Goal: Check status: Check status

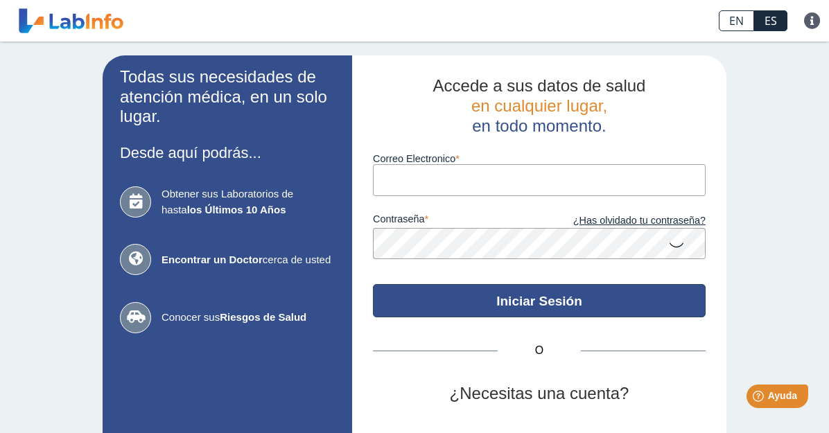
type input "[EMAIL_ADDRESS][DOMAIN_NAME]"
click at [518, 301] on button "Iniciar Sesión" at bounding box center [539, 300] width 333 height 33
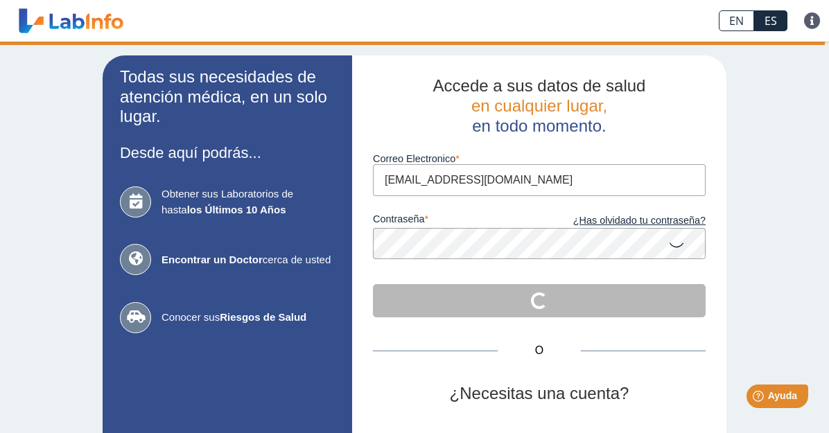
click at [670, 246] on icon at bounding box center [676, 244] width 17 height 27
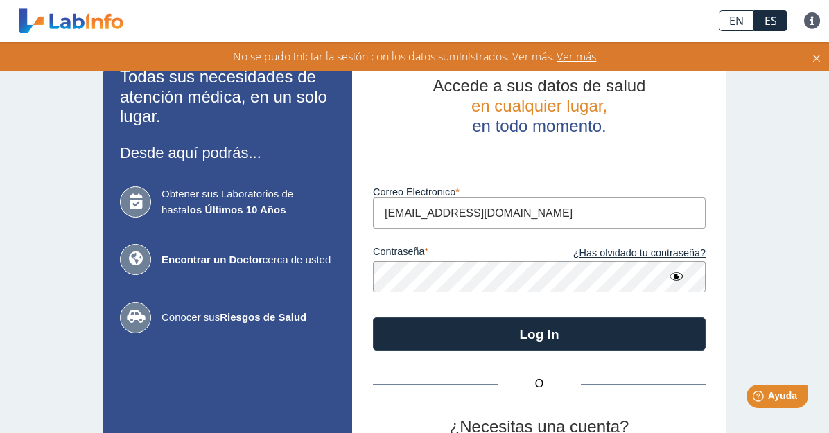
click at [730, 288] on div "Todas sus necesidades de atención médica, en un solo lugar. Desde aquí podrás..…" at bounding box center [414, 307] width 829 height 530
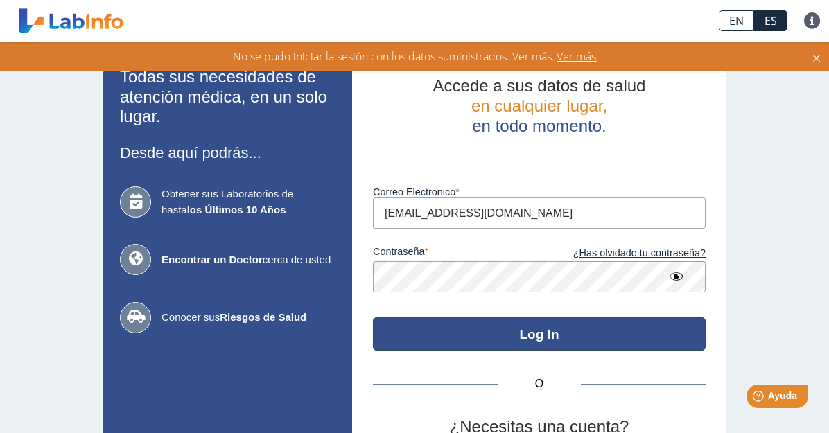
click at [543, 337] on button "Log In" at bounding box center [539, 333] width 333 height 33
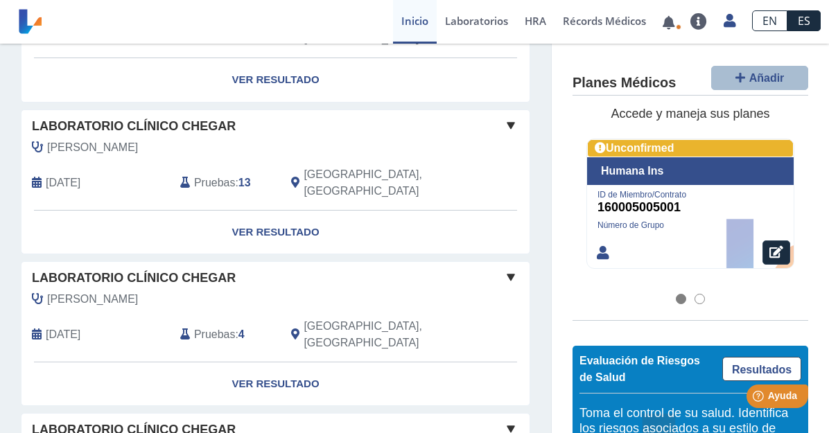
scroll to position [1286, 0]
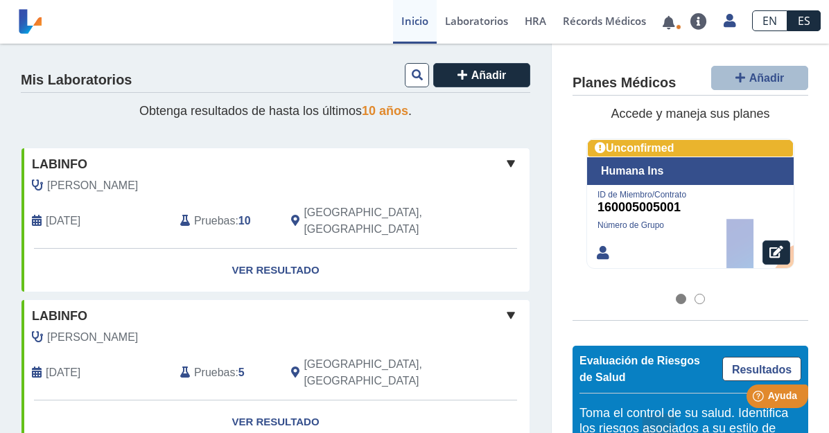
scroll to position [0, 0]
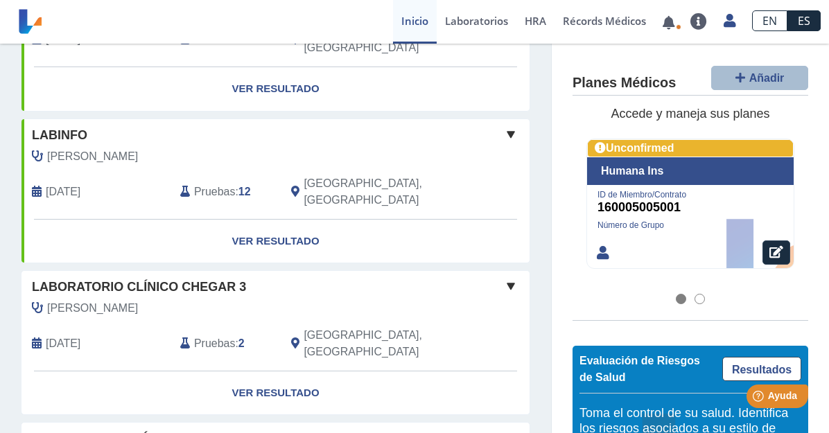
scroll to position [693, 0]
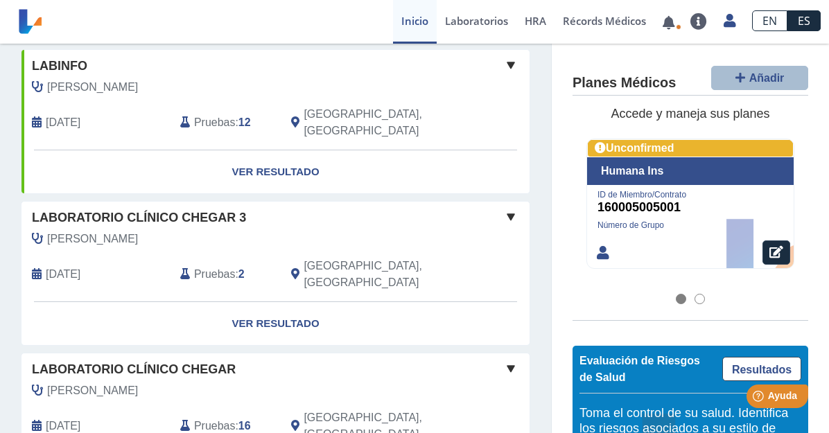
click at [157, 209] on span "Laboratorio Clínico Chegar 3" at bounding box center [139, 218] width 214 height 19
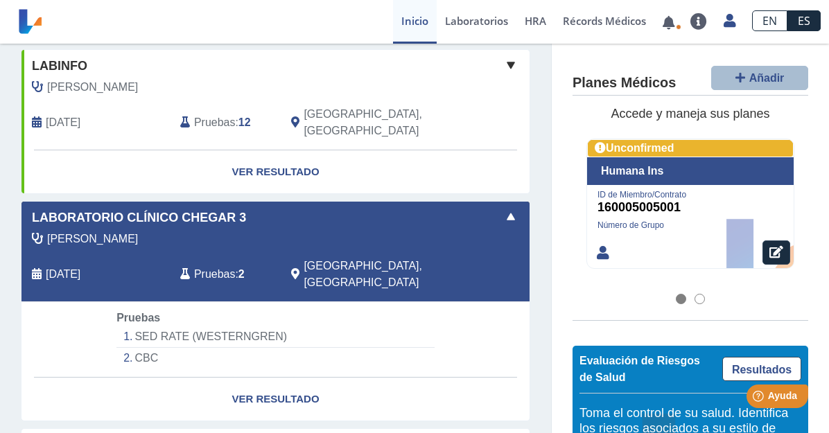
click at [147, 348] on li "CBC" at bounding box center [275, 358] width 318 height 21
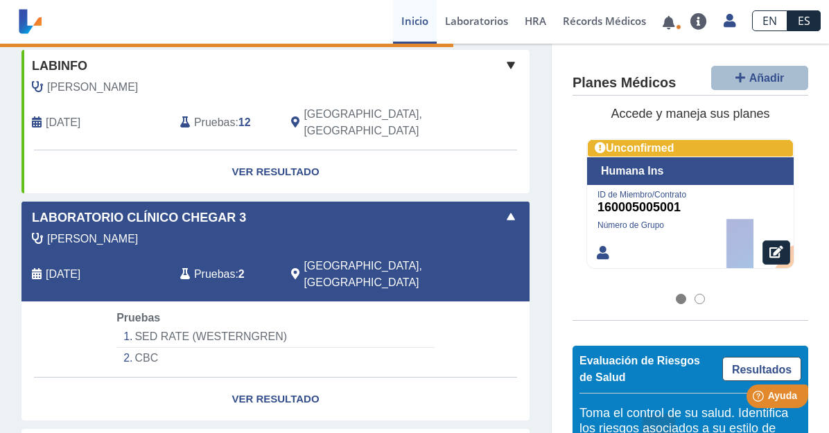
select select "***"
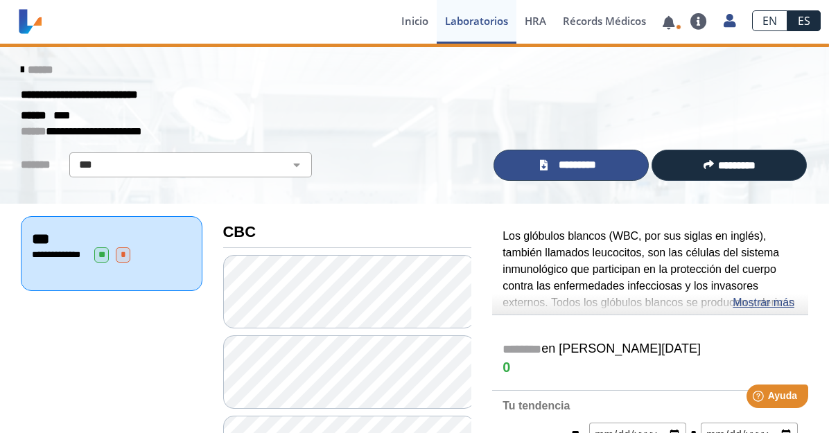
click at [565, 155] on link "*********" at bounding box center [570, 165] width 155 height 31
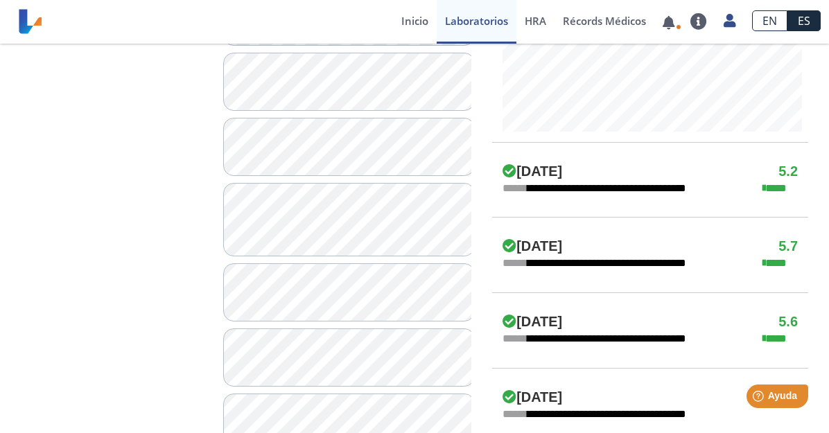
scroll to position [485, 0]
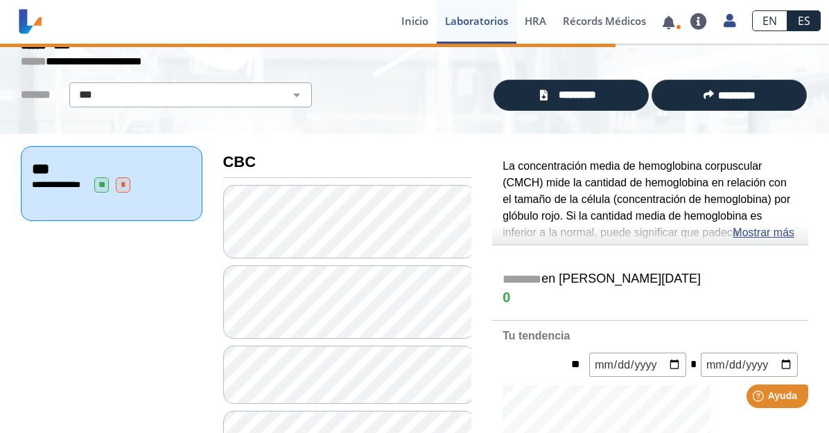
scroll to position [69, 0]
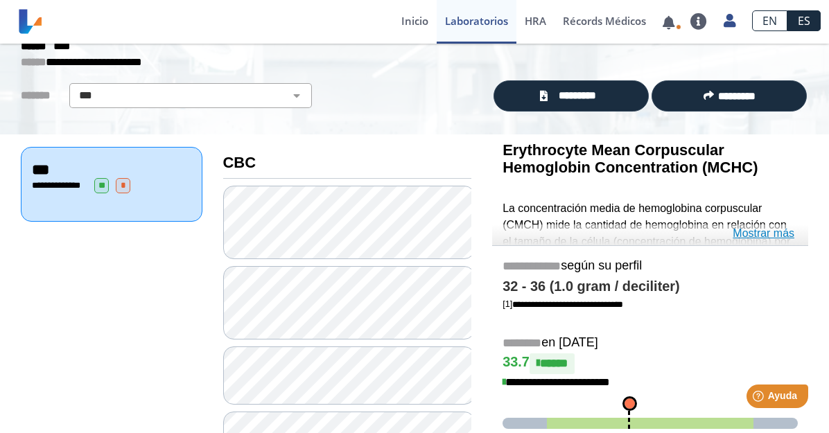
click at [758, 235] on link "Mostrar más" at bounding box center [763, 233] width 62 height 17
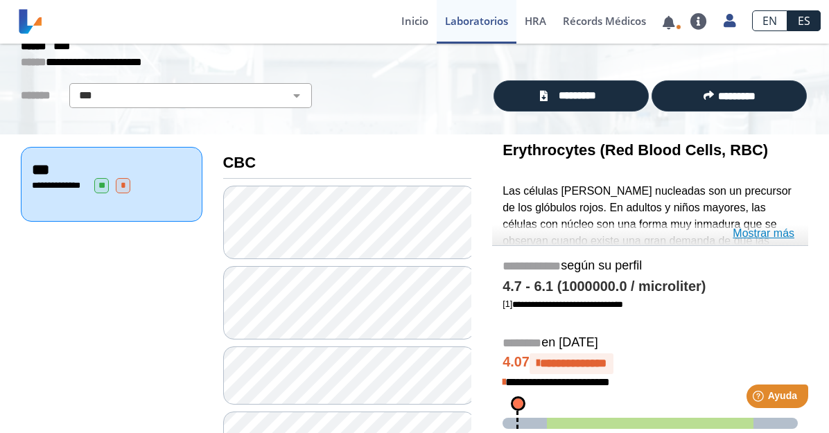
click at [751, 231] on link "Mostrar más" at bounding box center [763, 233] width 62 height 17
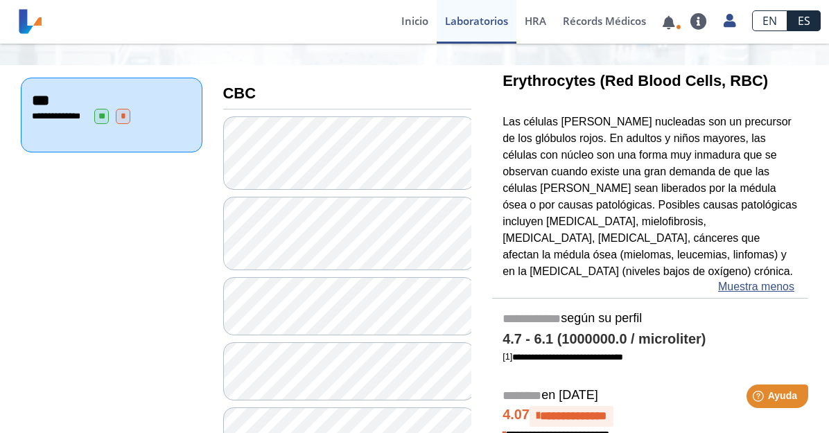
scroll to position [208, 0]
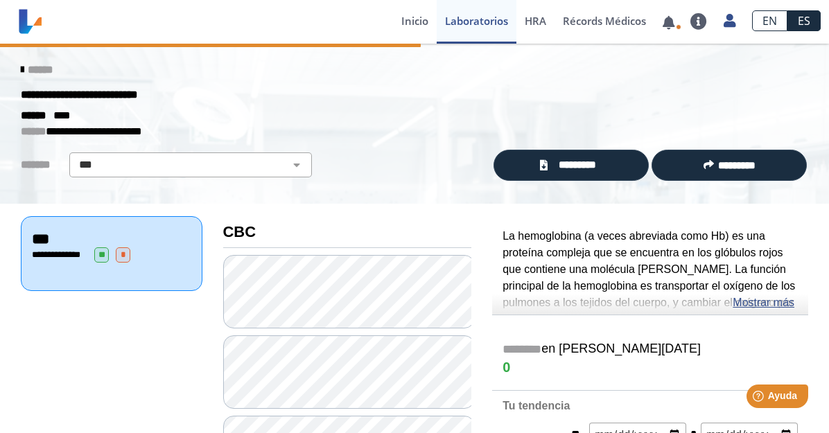
click at [748, 304] on link "Mostrar más" at bounding box center [763, 303] width 62 height 17
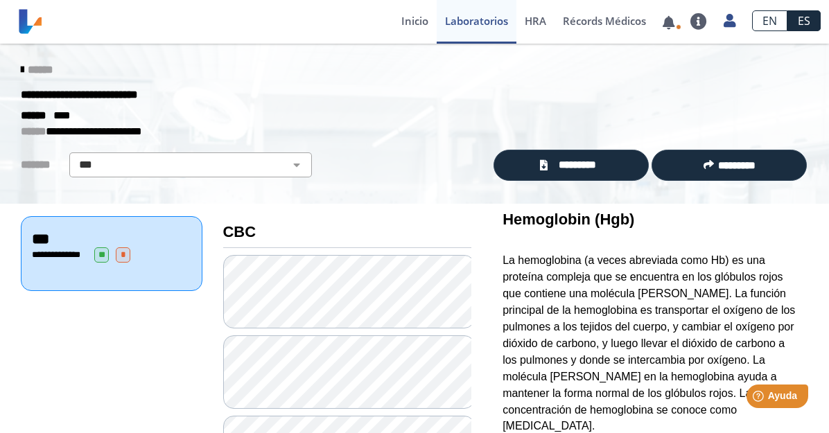
click at [21, 66] on link "******" at bounding box center [37, 69] width 32 height 10
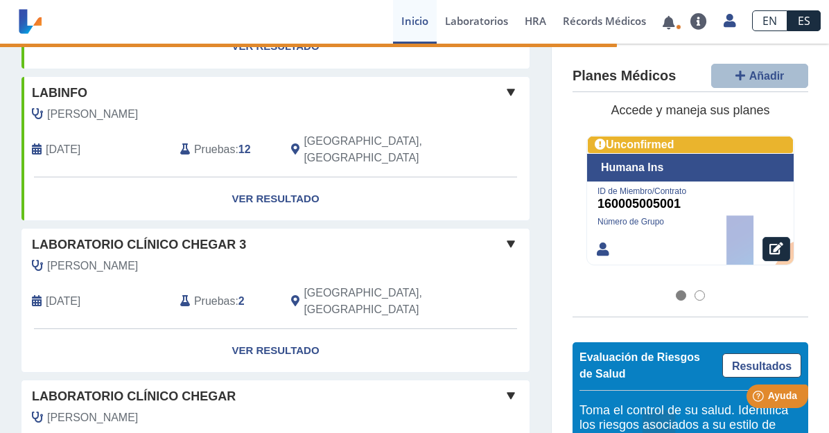
scroll to position [693, 0]
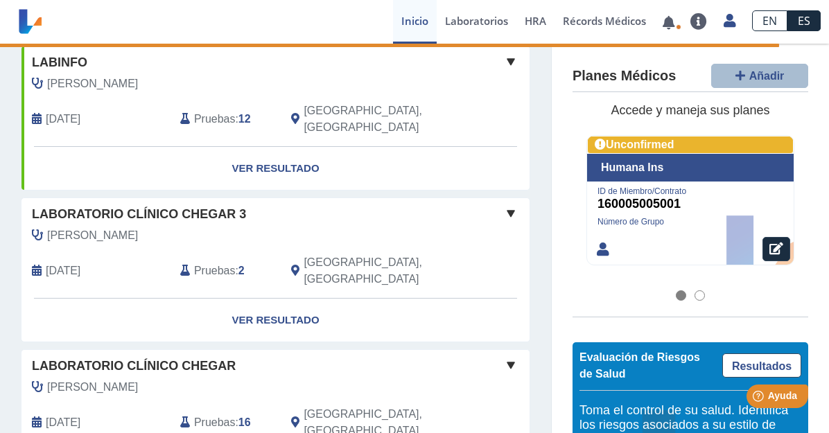
click at [104, 379] on span "[PERSON_NAME]" at bounding box center [92, 387] width 91 height 17
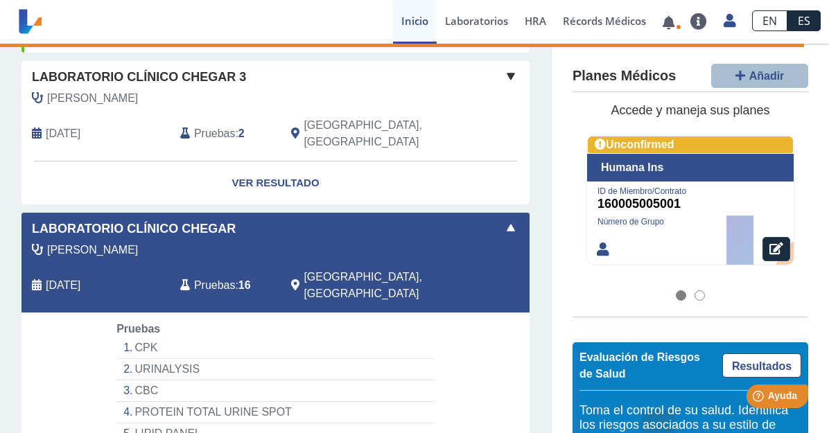
scroll to position [832, 0]
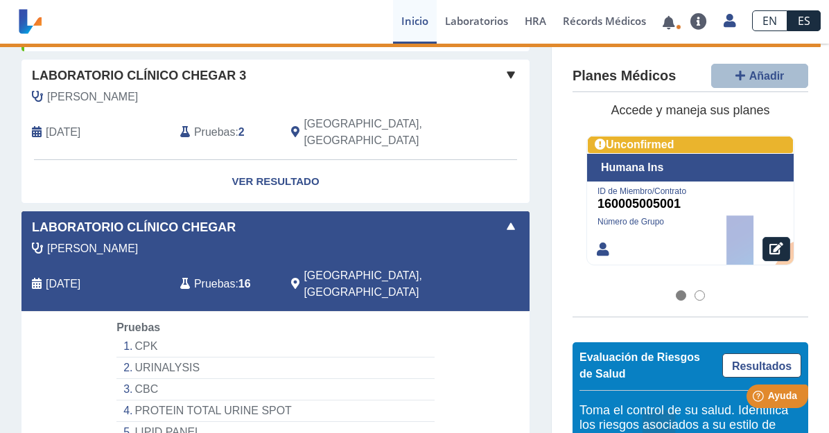
click at [150, 379] on li "CBC" at bounding box center [275, 389] width 318 height 21
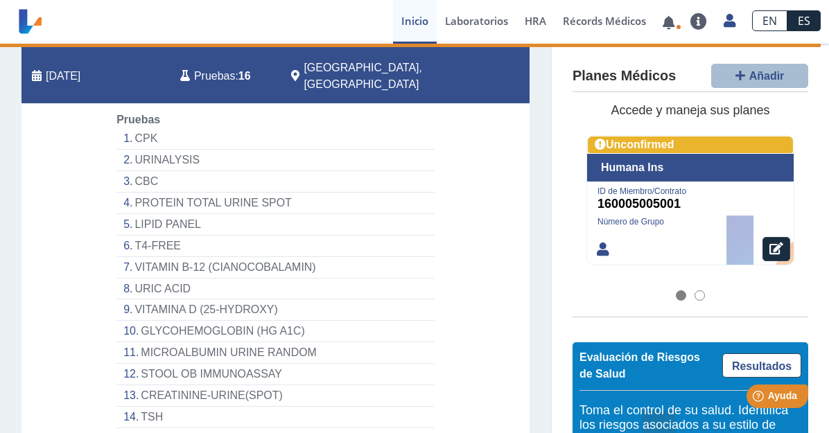
scroll to position [1109, 0]
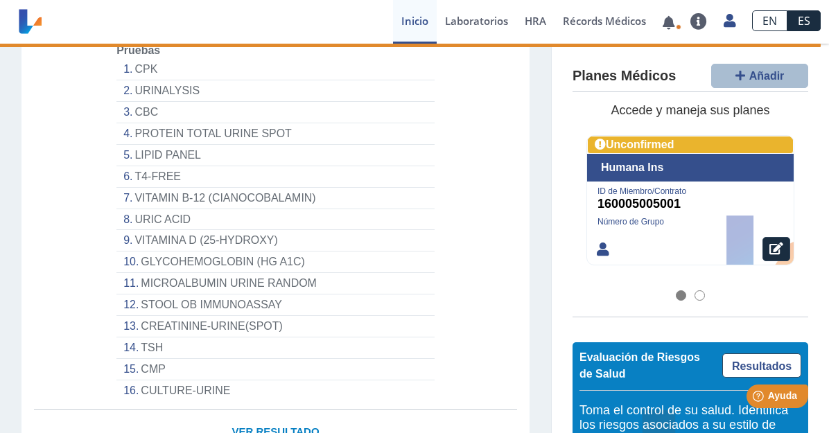
click at [240, 410] on link "Ver Resultado" at bounding box center [275, 432] width 508 height 44
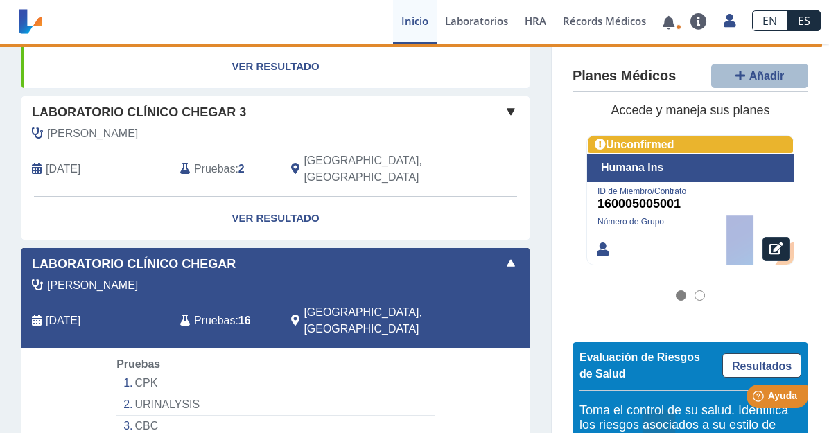
scroll to position [762, 0]
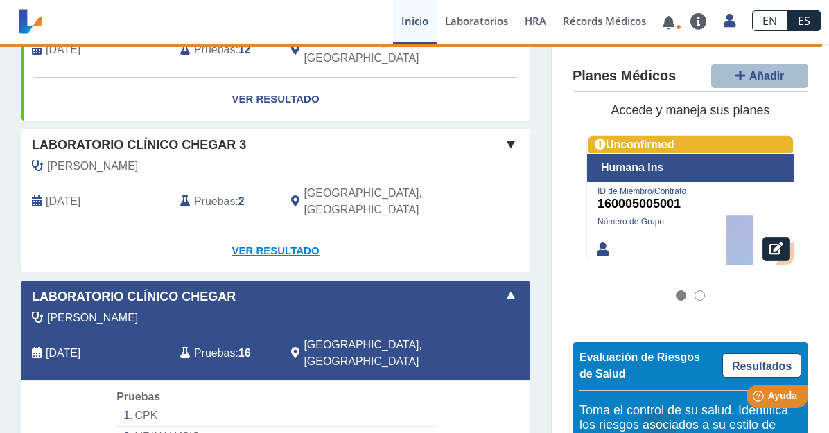
click at [267, 229] on link "Ver Resultado" at bounding box center [275, 251] width 508 height 44
select select "***"
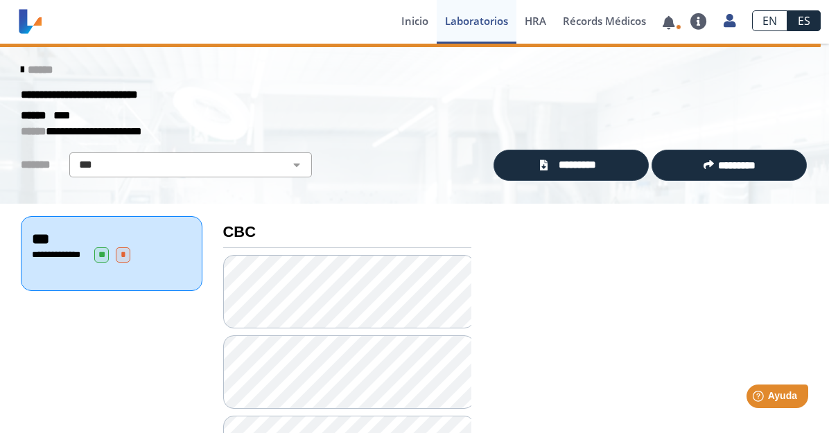
click at [21, 68] on icon at bounding box center [22, 69] width 3 height 11
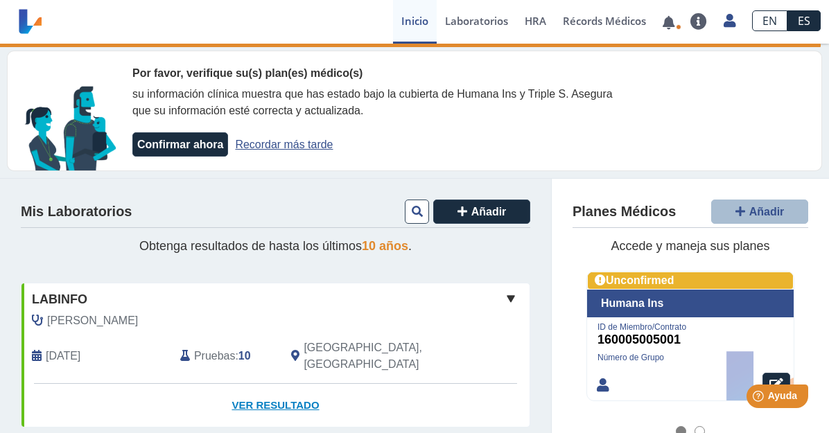
click at [254, 384] on link "Ver Resultado" at bounding box center [275, 406] width 508 height 44
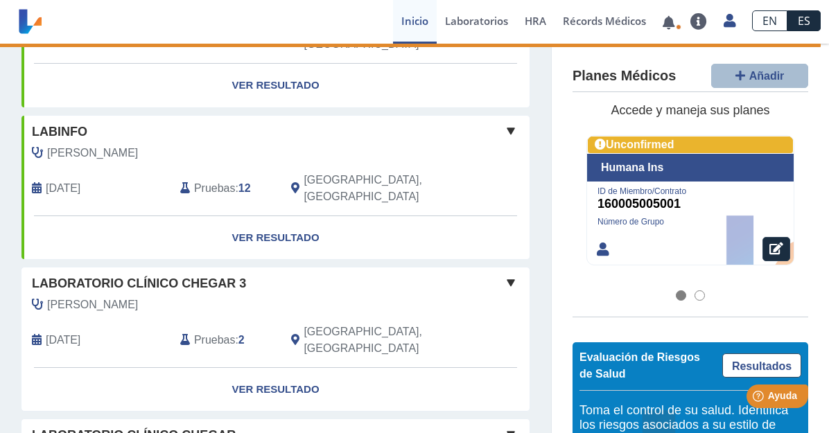
scroll to position [693, 0]
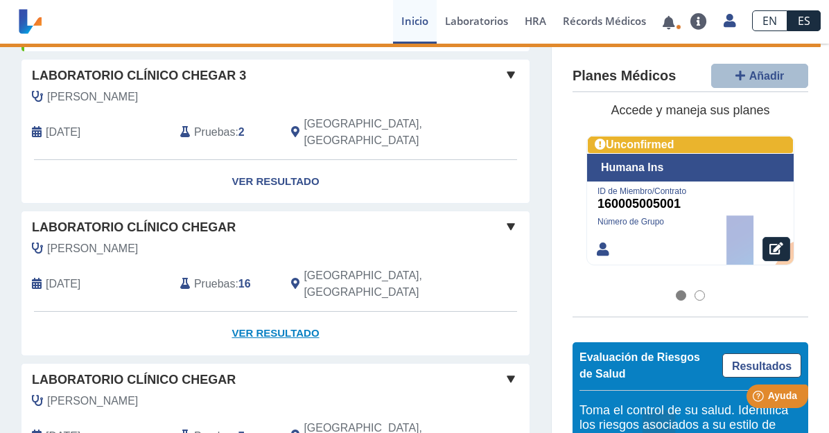
click at [276, 312] on link "Ver Resultado" at bounding box center [275, 334] width 508 height 44
click at [259, 312] on link "Ver Resultado" at bounding box center [275, 334] width 508 height 44
click at [157, 218] on span "Laboratorio Clínico Chegar" at bounding box center [134, 227] width 204 height 19
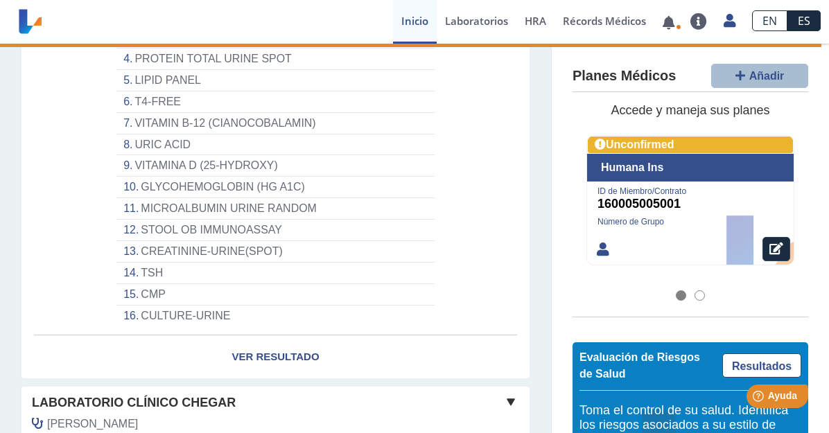
scroll to position [1178, 0]
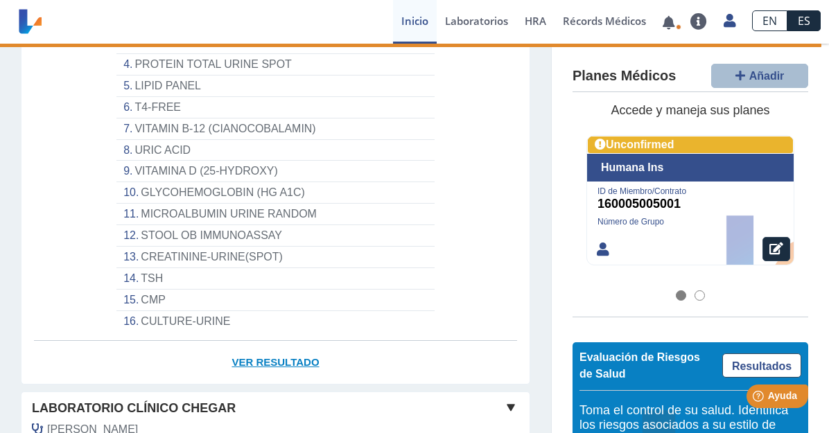
click at [243, 341] on link "Ver Resultado" at bounding box center [275, 363] width 508 height 44
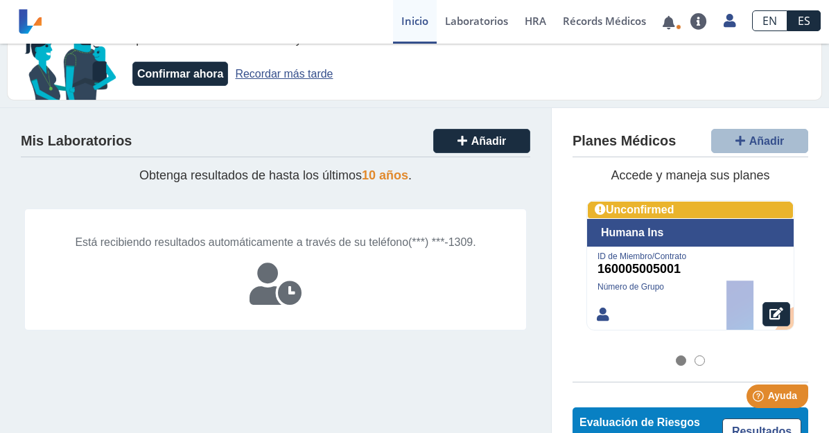
scroll to position [47, 0]
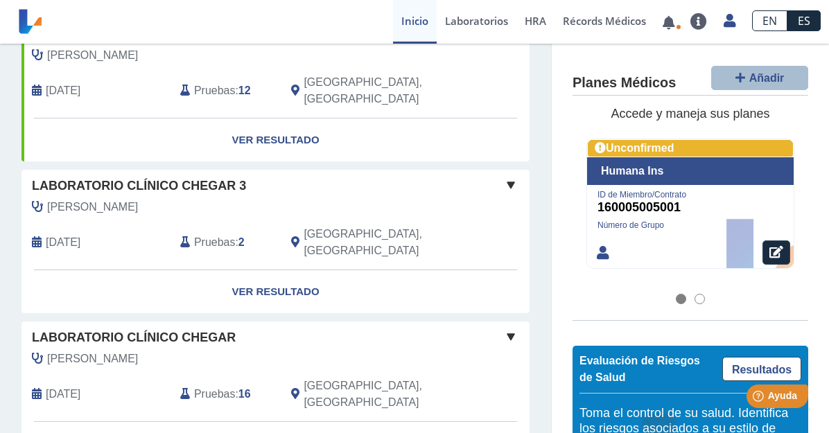
scroll to position [662, 0]
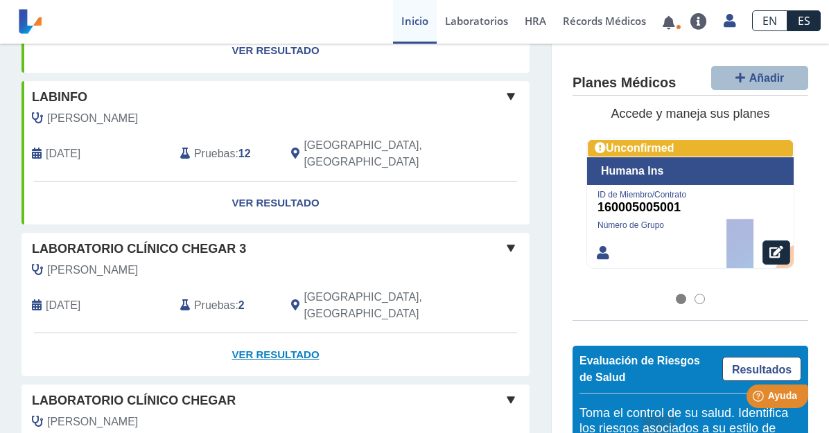
click at [261, 333] on link "Ver Resultado" at bounding box center [275, 355] width 508 height 44
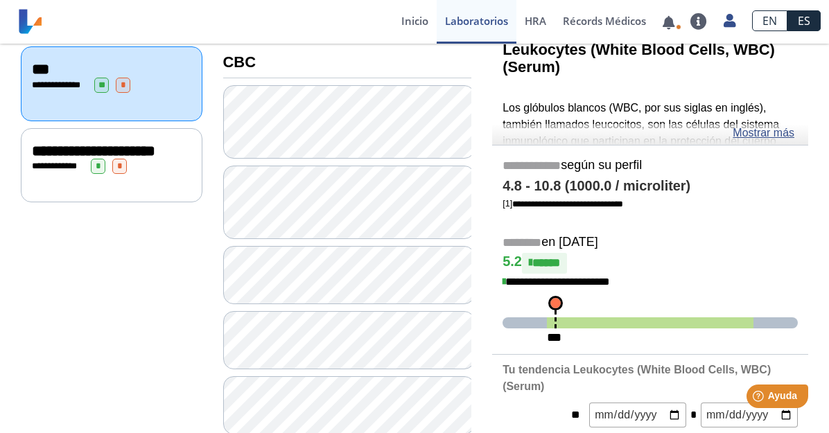
scroll to position [159, 0]
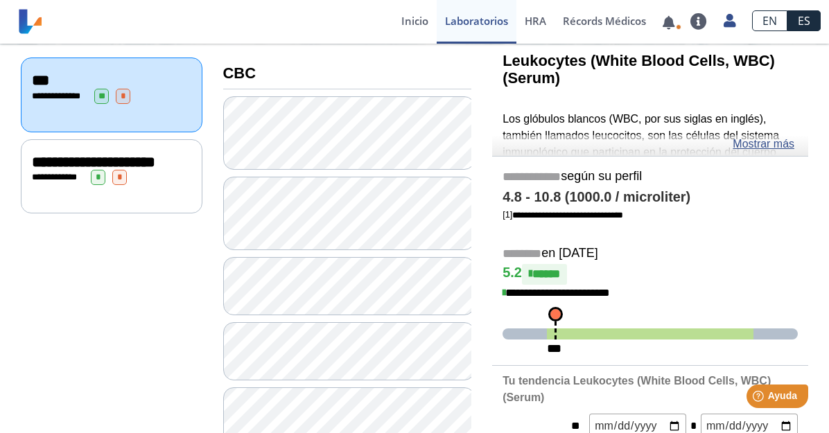
click at [58, 168] on span "**********" at bounding box center [93, 162] width 123 height 15
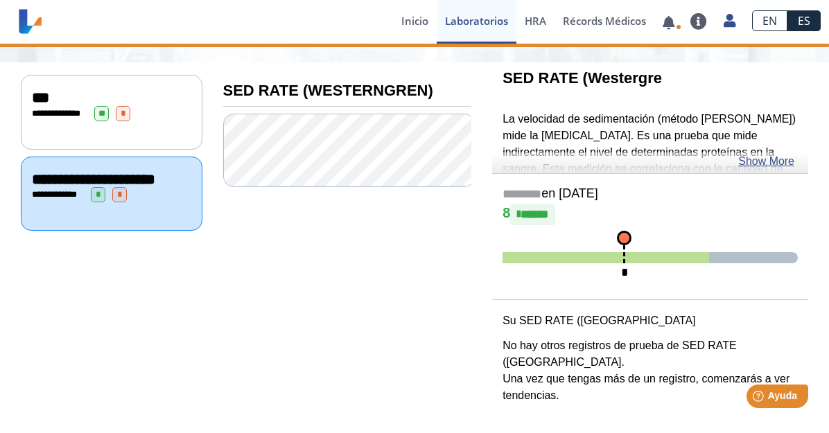
scroll to position [124, 0]
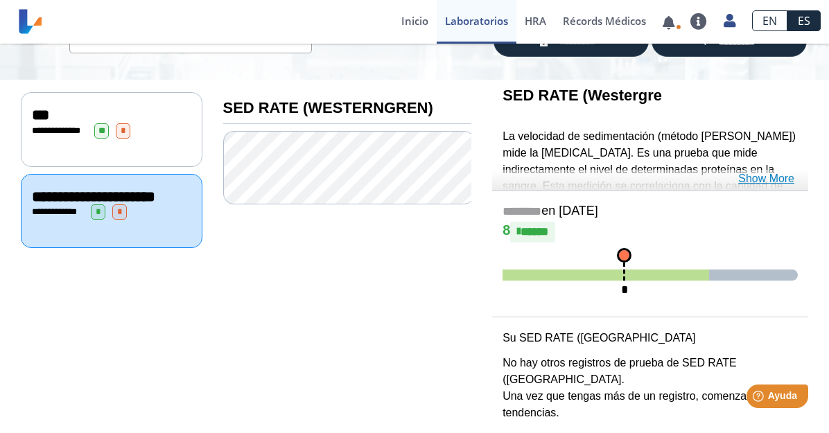
click at [786, 182] on link "Show More" at bounding box center [766, 178] width 56 height 17
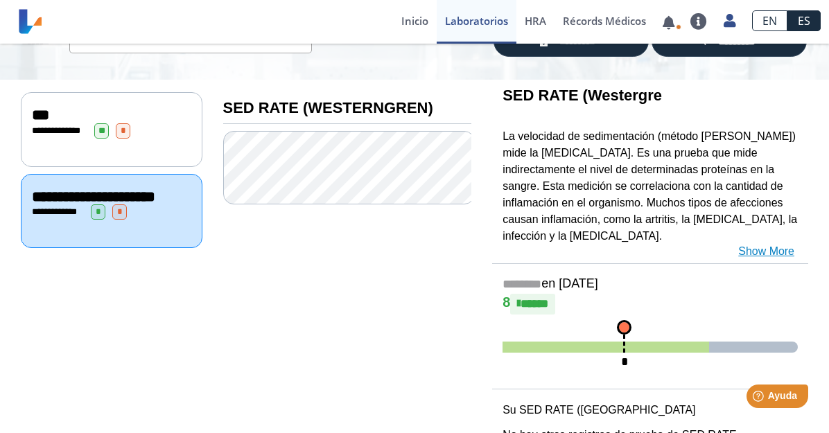
scroll to position [159, 0]
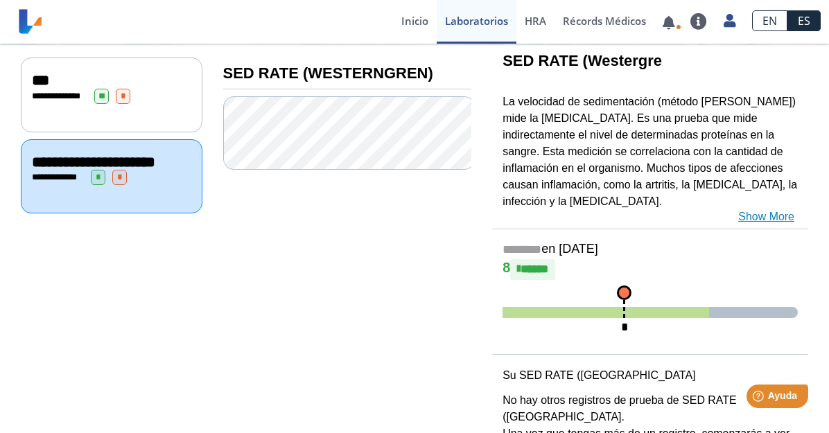
click at [760, 217] on link "Show More" at bounding box center [766, 217] width 56 height 17
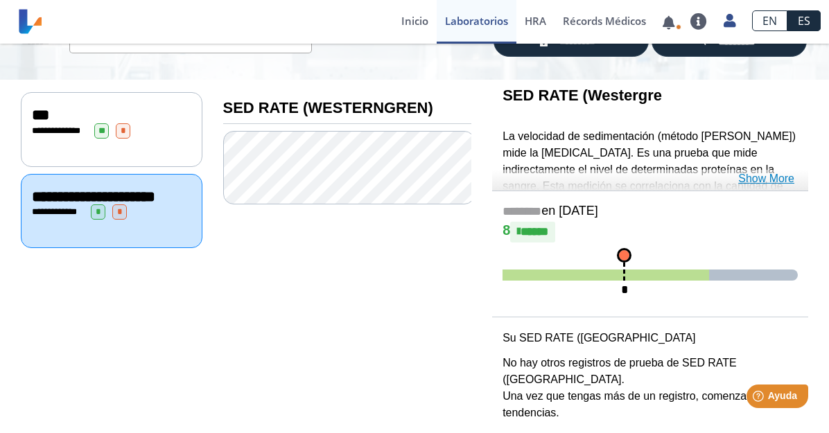
click at [766, 181] on link "Show More" at bounding box center [766, 178] width 56 height 17
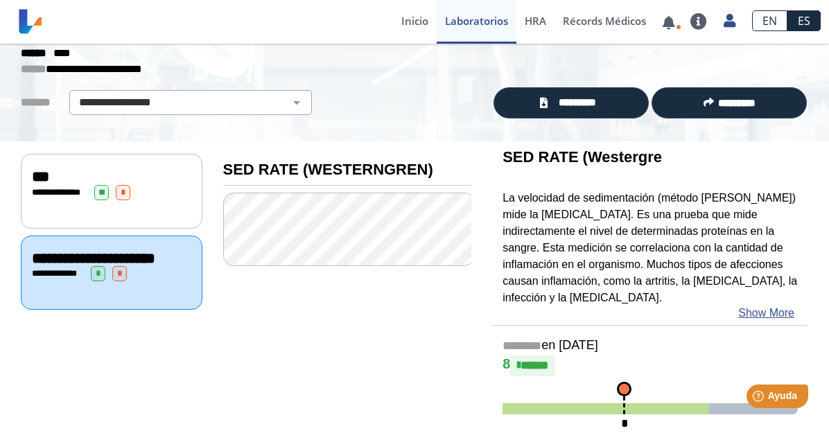
scroll to position [0, 0]
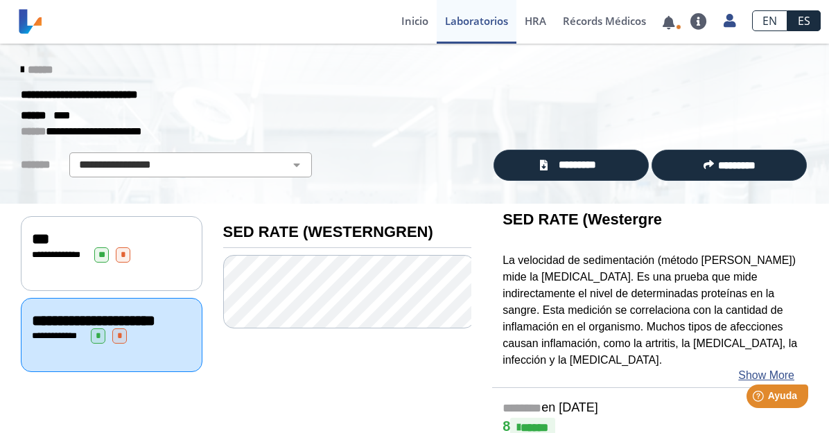
click at [59, 264] on div "**********" at bounding box center [112, 253] width 182 height 74
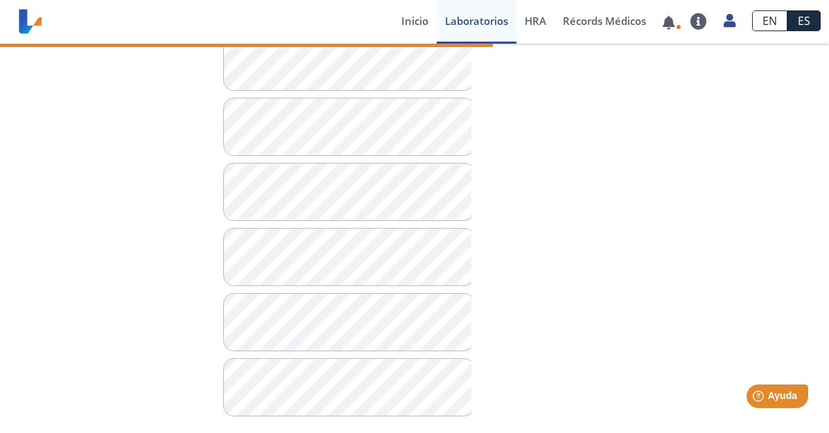
scroll to position [1198, 0]
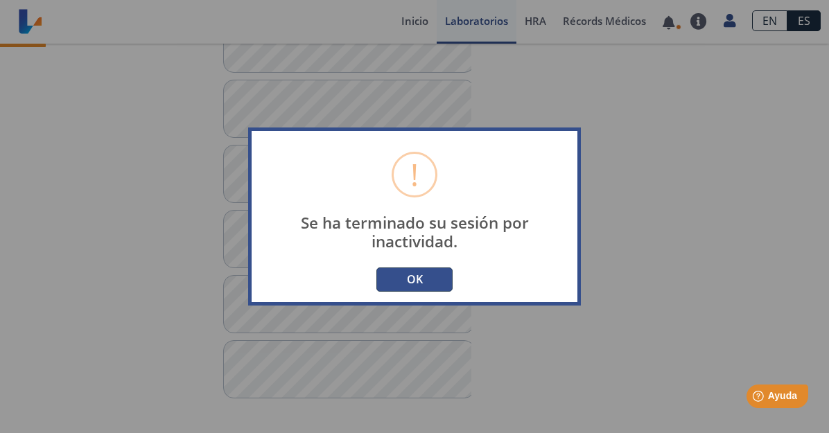
scroll to position [105, 0]
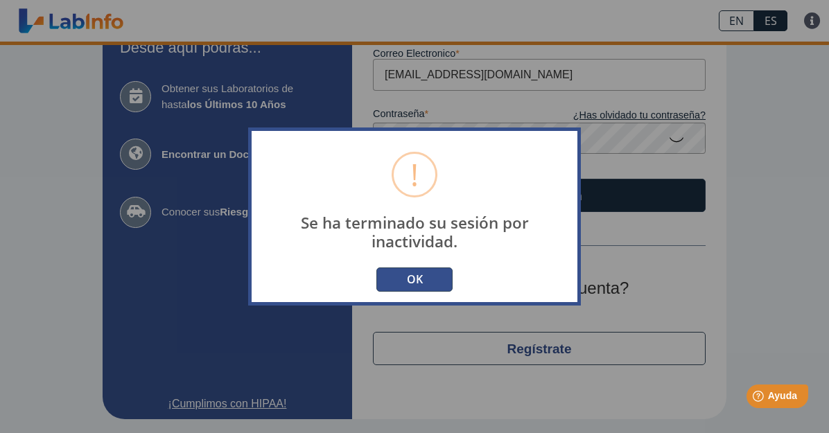
type input "[EMAIL_ADDRESS][DOMAIN_NAME]"
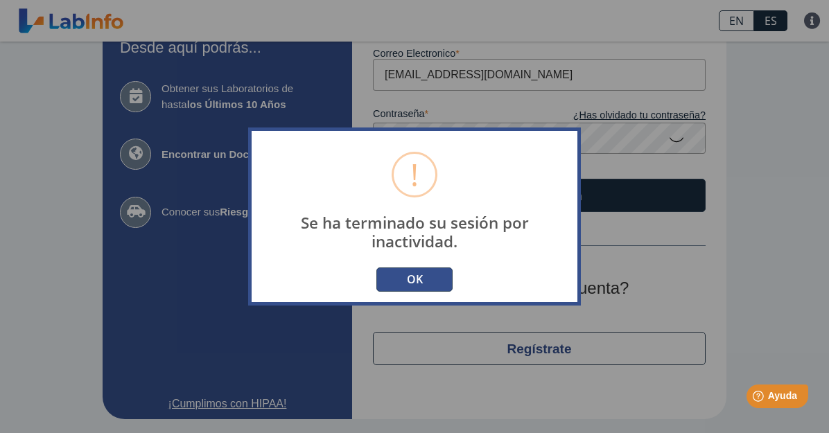
click at [421, 283] on button "OK" at bounding box center [414, 279] width 76 height 24
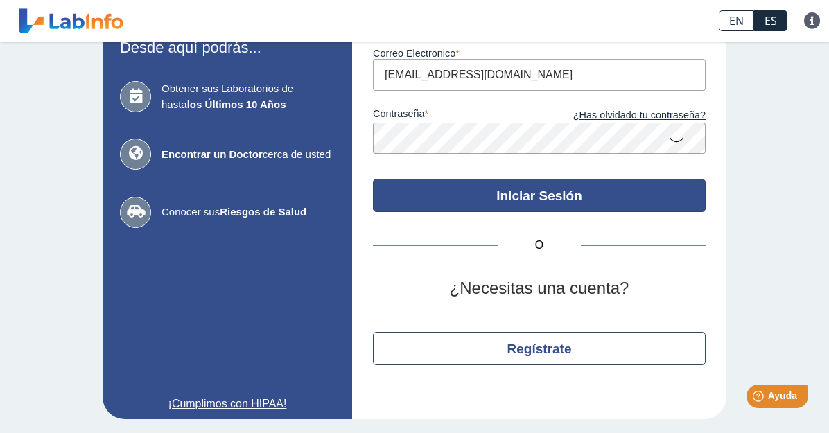
click at [543, 198] on button "Iniciar Sesión" at bounding box center [539, 195] width 333 height 33
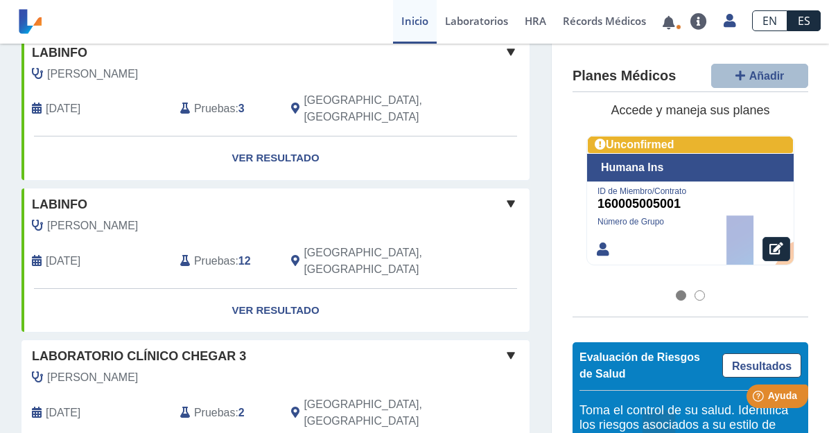
scroll to position [554, 0]
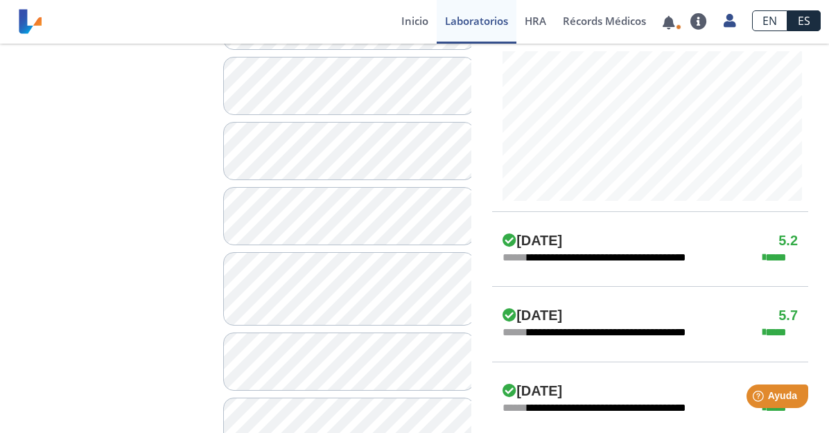
scroll to position [416, 0]
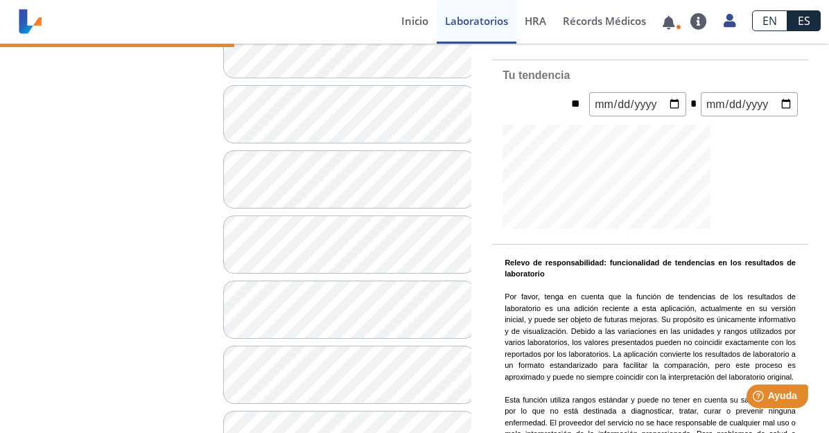
scroll to position [69, 0]
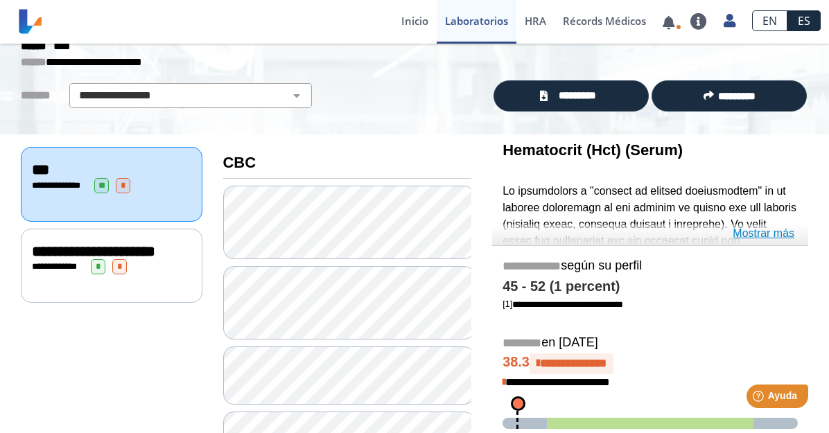
click at [777, 236] on link "Mostrar más" at bounding box center [763, 233] width 62 height 17
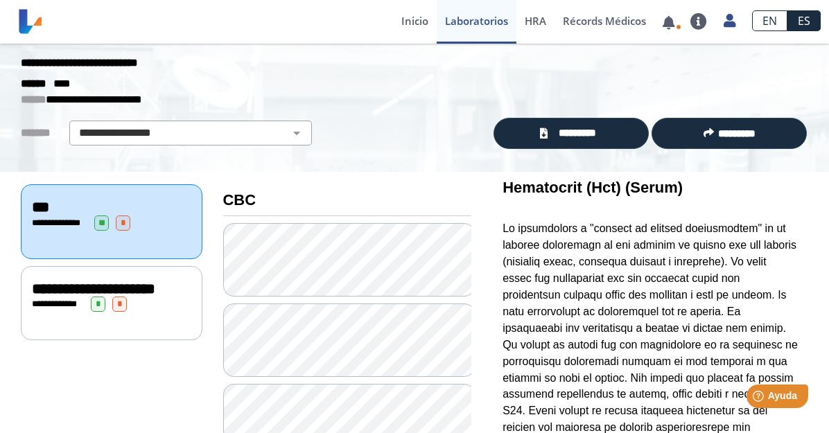
scroll to position [0, 0]
